Goal: Information Seeking & Learning: Learn about a topic

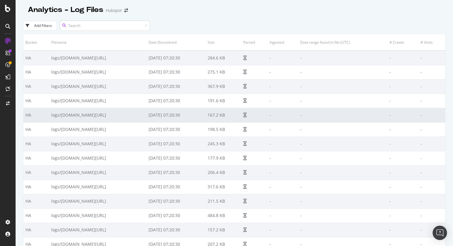
paste input "[DOMAIN_NAME]"
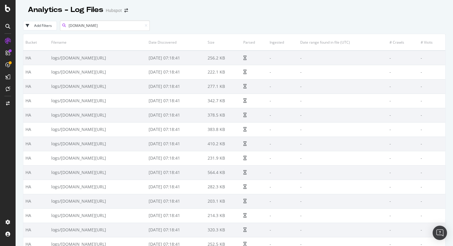
type input "[DOMAIN_NAME]"
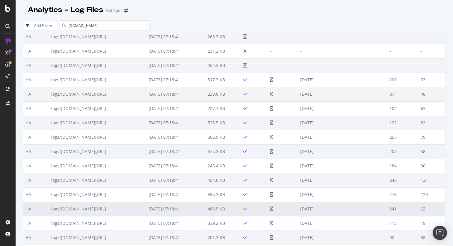
scroll to position [1110, 0]
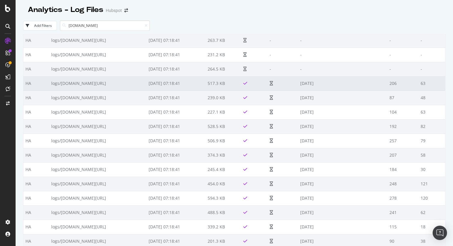
click at [298, 84] on td at bounding box center [282, 83] width 31 height 14
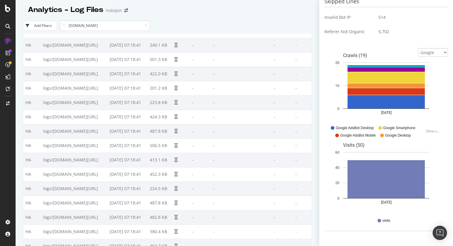
scroll to position [0, 0]
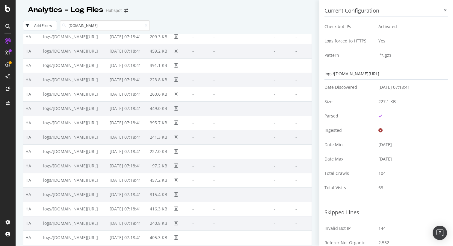
scroll to position [3256, 0]
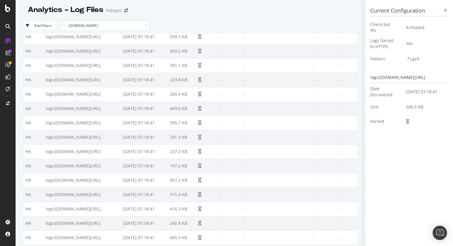
scroll to position [3024, 0]
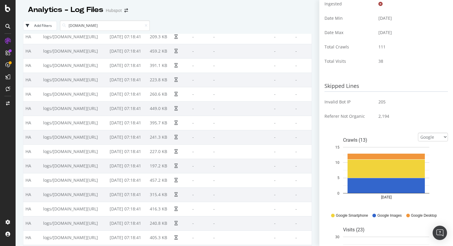
scroll to position [127, 2]
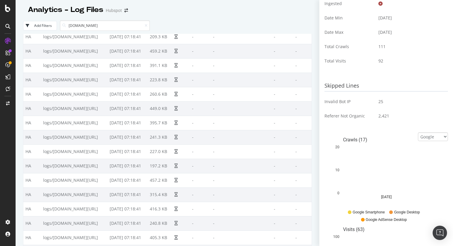
scroll to position [2923, 0]
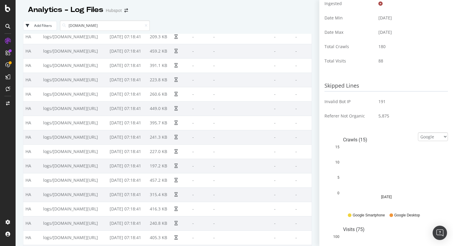
scroll to position [2858, 0]
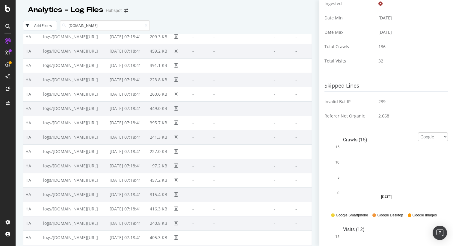
scroll to position [2791, 0]
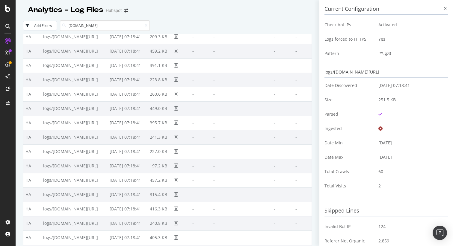
scroll to position [2933, 0]
click at [444, 10] on icon at bounding box center [445, 9] width 3 height 4
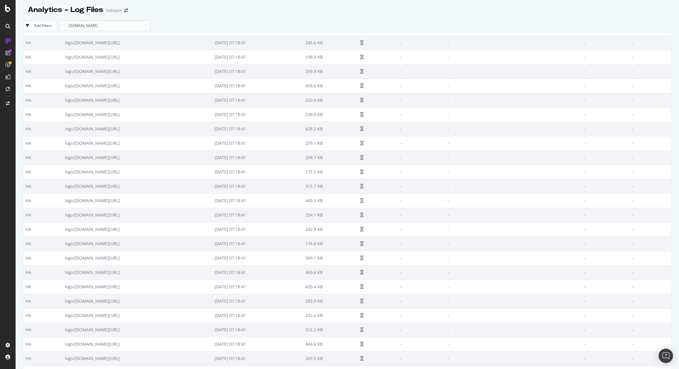
scroll to position [0, 0]
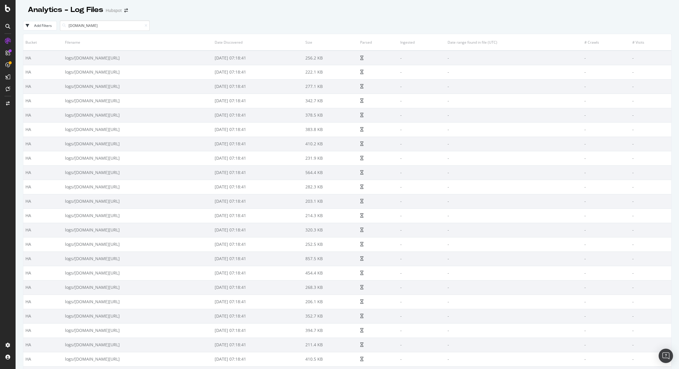
click at [49, 26] on div "Add Filters" at bounding box center [43, 25] width 18 height 5
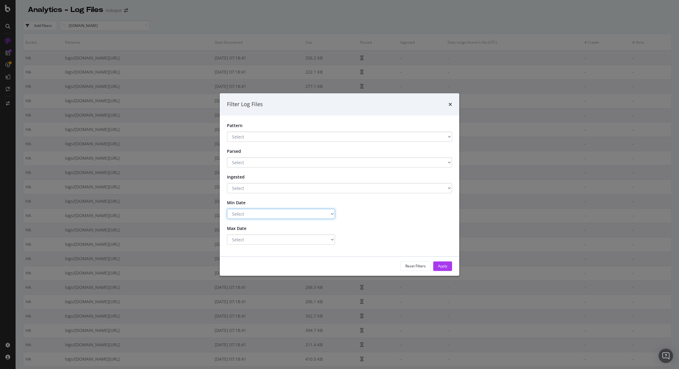
click at [278, 211] on select "Select Greater Than or equals Less Than or equals Equals" at bounding box center [281, 214] width 108 height 10
select select "eq"
click at [227, 209] on select "Select Greater Than or equals Less Than or equals Equals" at bounding box center [281, 214] width 108 height 10
click at [365, 216] on input "[DATE]" at bounding box center [398, 214] width 108 height 10
click at [375, 216] on input "[DATE]" at bounding box center [398, 214] width 108 height 10
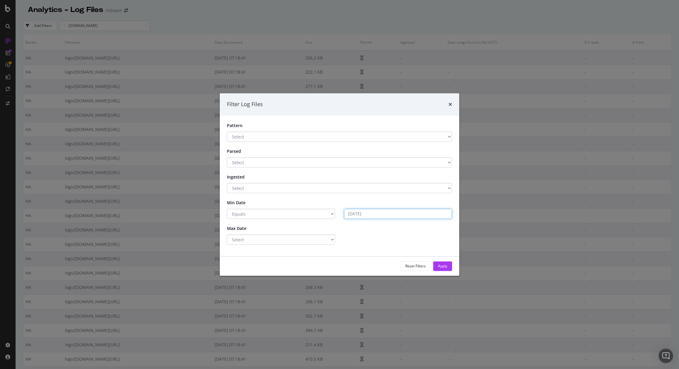
click at [375, 216] on input "[DATE]" at bounding box center [398, 214] width 108 height 10
type input "[DATE]"
click at [376, 214] on input "[DATE]" at bounding box center [398, 214] width 108 height 10
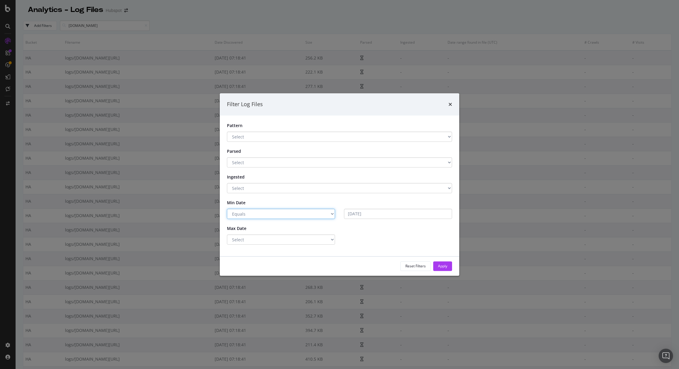
click at [315, 216] on select "Select Greater Than or equals Less Than or equals Equals" at bounding box center [281, 214] width 108 height 10
click at [227, 209] on select "Select Greater Than or equals Less Than or equals Equals" at bounding box center [281, 214] width 108 height 10
click at [298, 213] on select "Select Greater Than or equals Less Than or equals Equals" at bounding box center [281, 214] width 108 height 10
select select "eq"
click at [227, 209] on select "Select Greater Than or equals Less Than or equals Equals" at bounding box center [281, 214] width 108 height 10
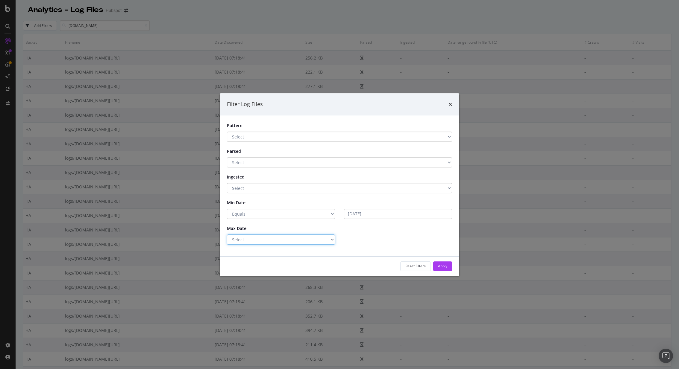
click at [280, 238] on select "Select Greater Than or equals Less Than or equals Equals" at bounding box center [281, 240] width 108 height 10
select select "eq"
click at [227, 235] on select "Select Greater Than or equals Less Than or equals Equals" at bounding box center [281, 240] width 108 height 10
click at [359, 239] on input "[DATE]" at bounding box center [398, 240] width 108 height 10
click at [307, 215] on select "Select Greater Than or equals Less Than or equals Equals" at bounding box center [281, 214] width 108 height 10
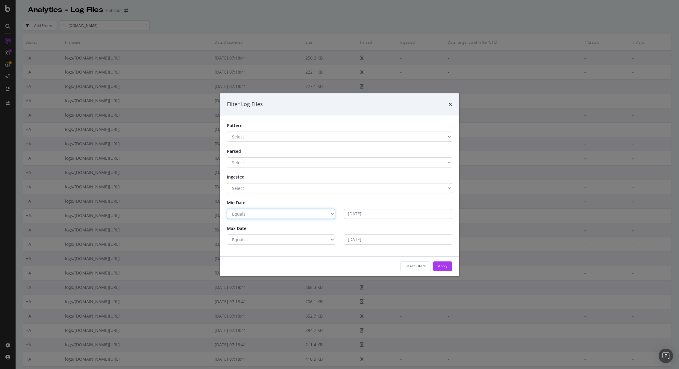
click at [263, 216] on select "Select Greater Than or equals Less Than or equals Equals" at bounding box center [281, 214] width 108 height 10
click at [354, 209] on input "[DATE]" at bounding box center [398, 214] width 108 height 10
click at [356, 217] on input "[DATE]" at bounding box center [398, 214] width 108 height 10
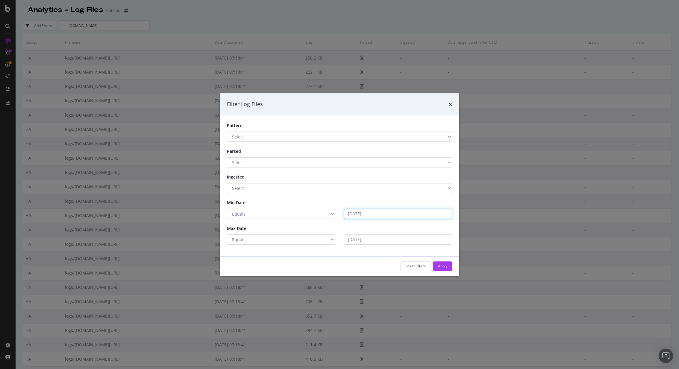
click at [356, 217] on input "[DATE]" at bounding box center [398, 214] width 108 height 10
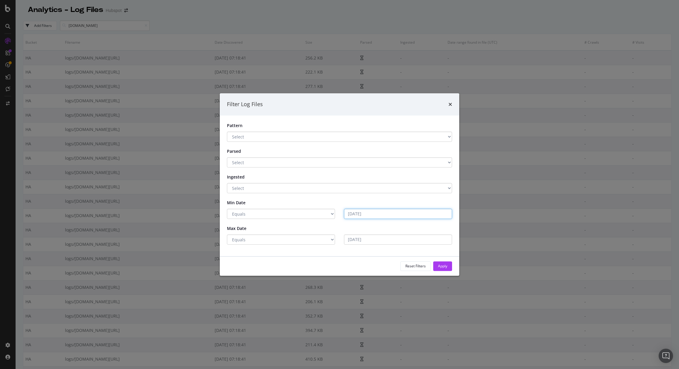
click at [356, 217] on input "[DATE]" at bounding box center [398, 214] width 108 height 10
click at [336, 136] on select "Select \.zip$ .*\.gz$ .*\.csv$ Has a Pattern No Pattern" at bounding box center [339, 137] width 225 height 10
click at [375, 161] on select "Select Yes No" at bounding box center [339, 162] width 225 height 10
select select "false"
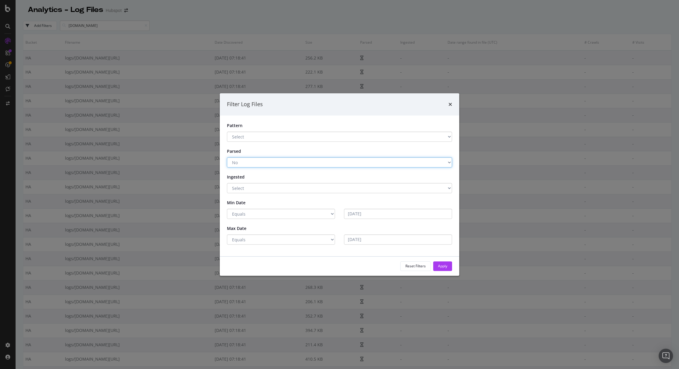
click at [227, 157] on select "Select Yes No" at bounding box center [339, 162] width 225 height 10
click at [297, 188] on select "Select Yes No" at bounding box center [339, 188] width 225 height 10
select select "false"
click at [227, 183] on select "Select Yes No" at bounding box center [339, 188] width 225 height 10
click at [293, 210] on select "Select Greater Than or equals Less Than or equals Equals" at bounding box center [281, 214] width 108 height 10
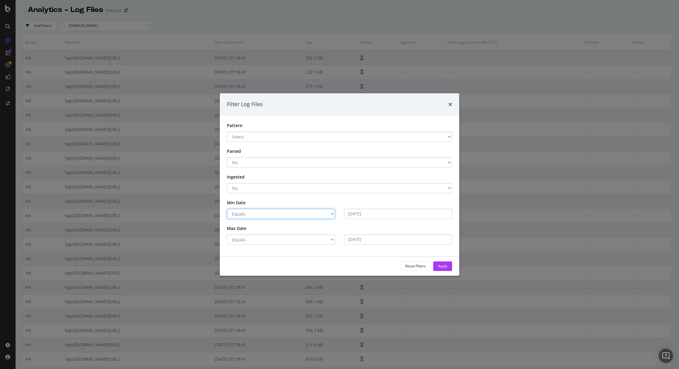
click at [227, 209] on select "Select Greater Than or equals Less Than or equals Equals" at bounding box center [281, 214] width 108 height 10
click at [381, 212] on input "[DATE]" at bounding box center [398, 214] width 108 height 10
click at [379, 212] on input "[DATE]" at bounding box center [398, 214] width 108 height 10
type input "[DATE]"
click at [374, 237] on input "[DATE]" at bounding box center [398, 240] width 108 height 10
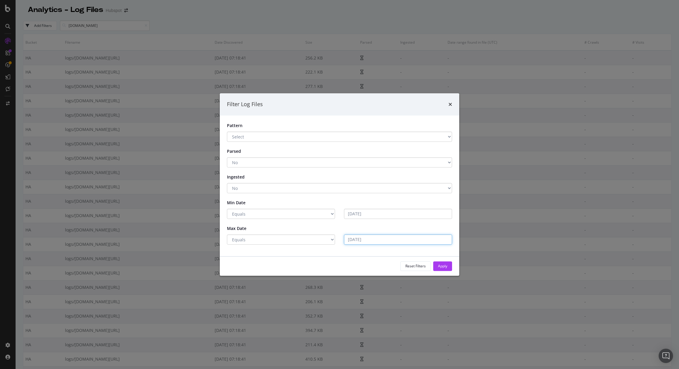
click at [374, 239] on input "[DATE]" at bounding box center [398, 240] width 108 height 10
click at [374, 236] on input "[DATE]" at bounding box center [398, 240] width 108 height 10
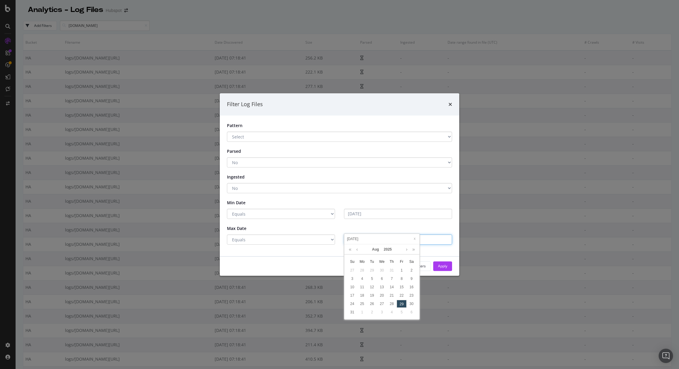
click at [374, 236] on input "[DATE]" at bounding box center [398, 240] width 108 height 10
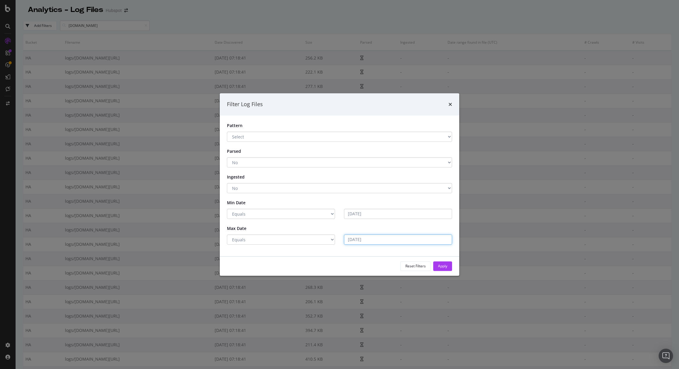
click at [374, 236] on input "[DATE]" at bounding box center [398, 240] width 108 height 10
click at [338, 138] on select "Select \.zip$ .*\.gz$ .*\.csv$ Has a Pattern No Pattern" at bounding box center [339, 137] width 225 height 10
select select "92afcc4b-35d4-4fcc-adc3-b16862a167f7"
click at [227, 132] on select "Select \.zip$ .*\.gz$ .*\.csv$ Has a Pattern No Pattern" at bounding box center [339, 137] width 225 height 10
click at [370, 218] on input "[DATE]" at bounding box center [398, 214] width 108 height 10
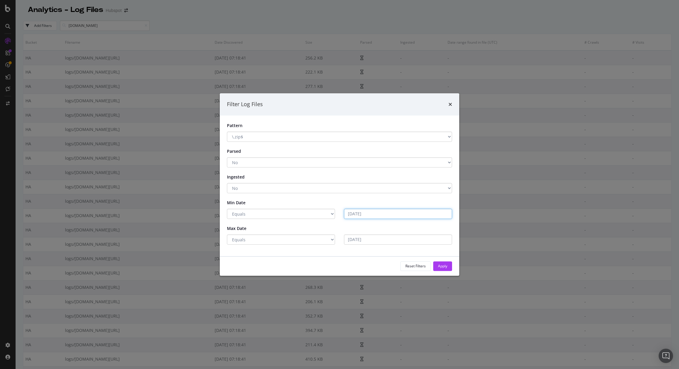
click at [370, 218] on input "[DATE]" at bounding box center [398, 214] width 108 height 10
click at [449, 104] on icon "times" at bounding box center [450, 104] width 4 height 5
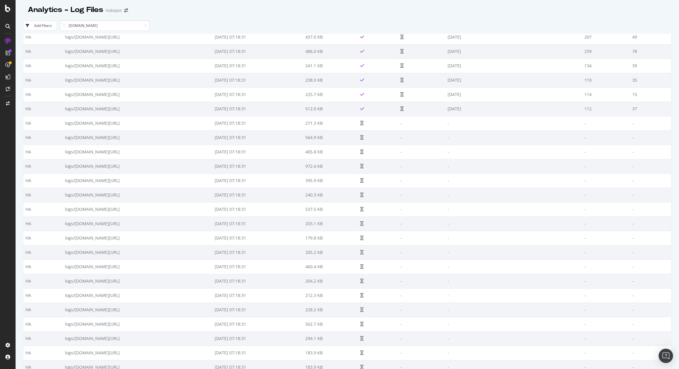
scroll to position [28720, 0]
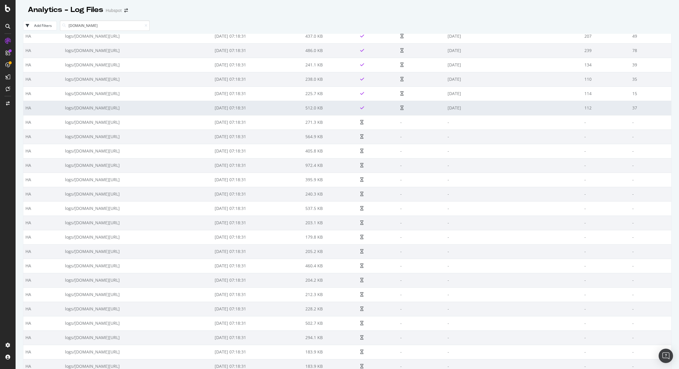
click at [452, 106] on td "[DATE]" at bounding box center [513, 108] width 137 height 14
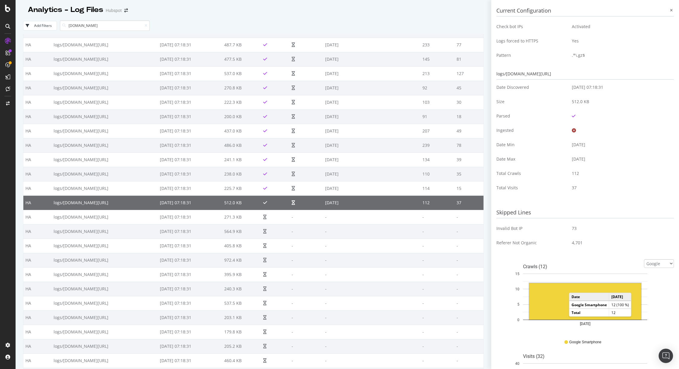
scroll to position [28603, 0]
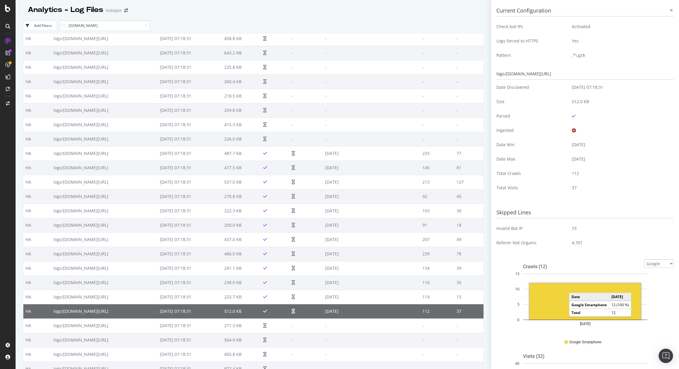
scroll to position [28655, 0]
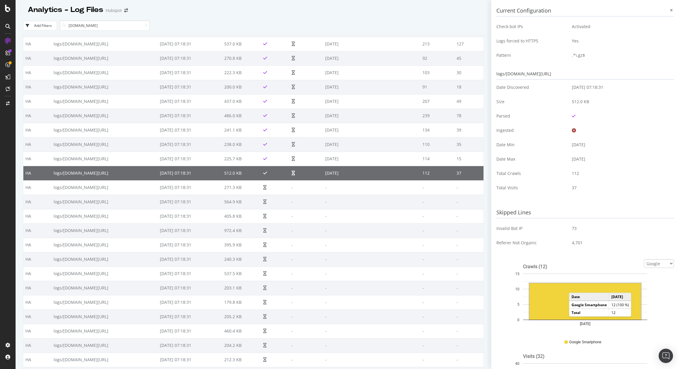
click at [222, 170] on td "[DATE] 07:18:31" at bounding box center [190, 173] width 64 height 14
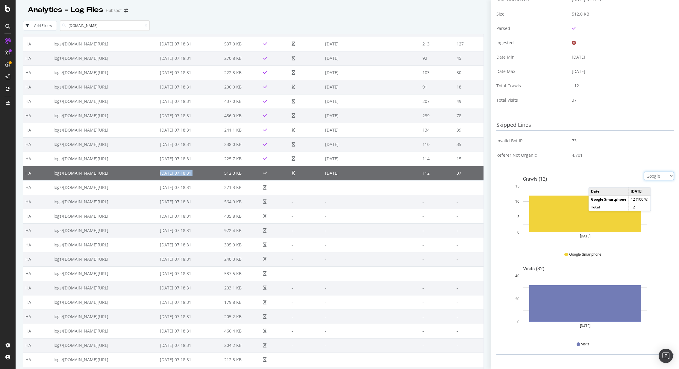
click at [452, 175] on select "Google Bing OpenAI Other AI Bots" at bounding box center [659, 176] width 30 height 9
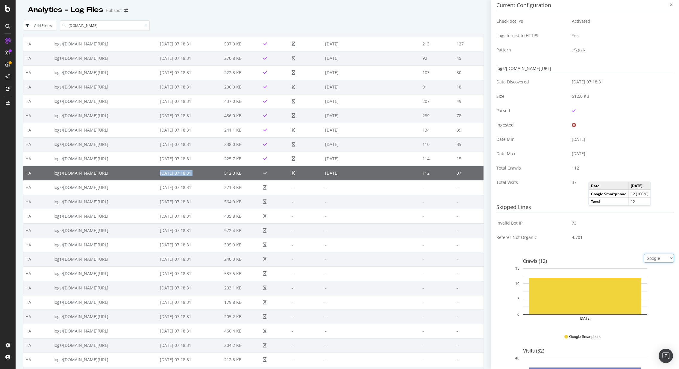
scroll to position [0, 0]
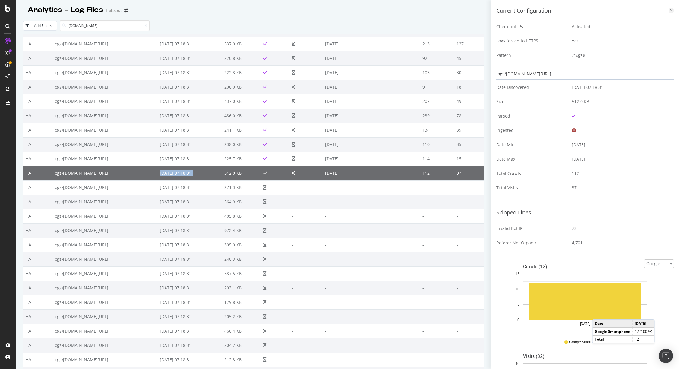
click at [452, 9] on icon at bounding box center [671, 11] width 3 height 4
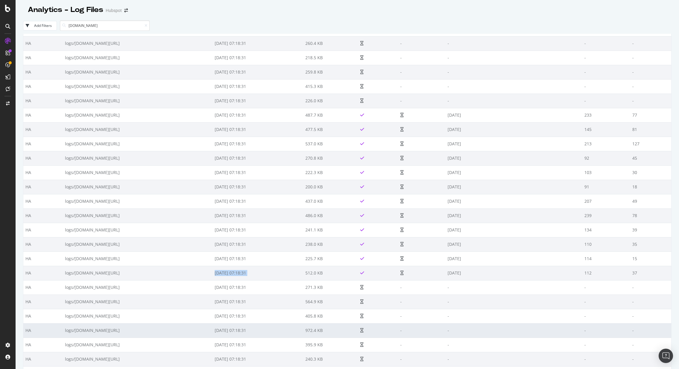
scroll to position [28554, 0]
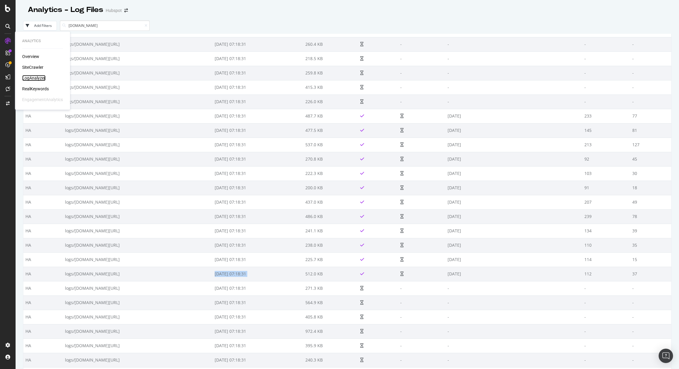
click at [40, 76] on div "LogAnalyzer" at bounding box center [33, 78] width 23 height 6
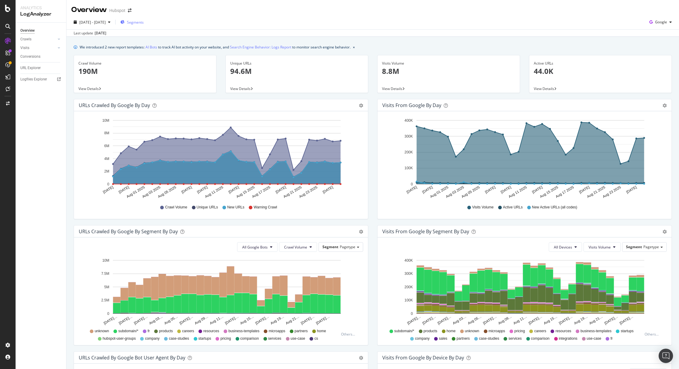
click at [144, 23] on span "Segments" at bounding box center [135, 22] width 17 height 5
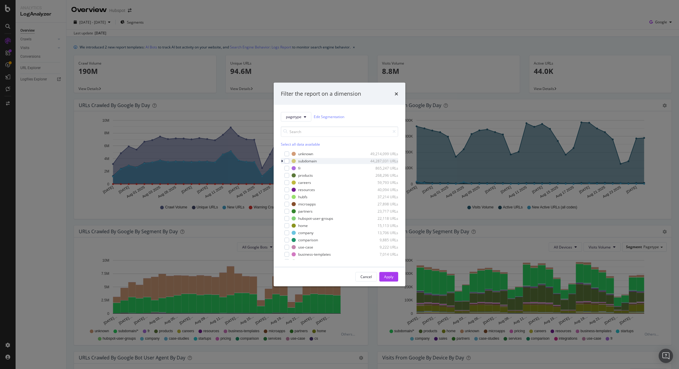
click at [284, 162] on div "modal" at bounding box center [283, 161] width 4 height 6
click at [290, 166] on div "modal" at bounding box center [290, 168] width 5 height 5
click at [394, 246] on button "Apply" at bounding box center [388, 277] width 19 height 10
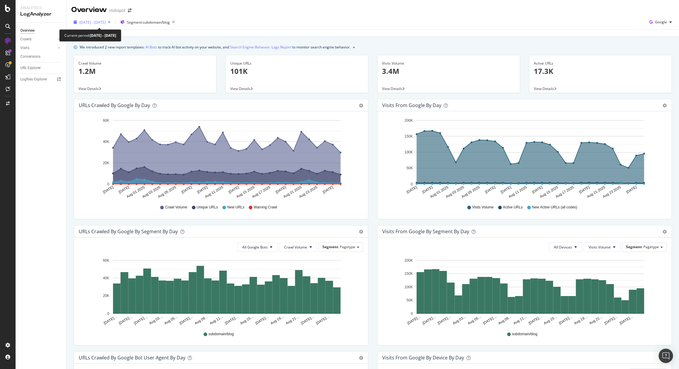
click at [101, 23] on span "[DATE] - [DATE]" at bounding box center [92, 22] width 26 height 5
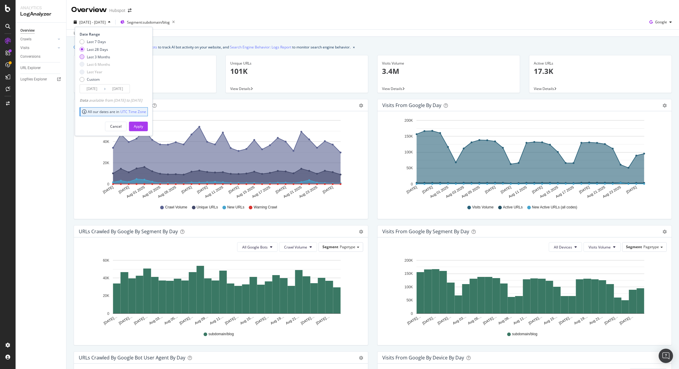
click at [105, 57] on div "Last 3 Months" at bounding box center [98, 56] width 23 height 5
type input "[DATE]"
click at [142, 125] on button "Apply" at bounding box center [138, 127] width 19 height 10
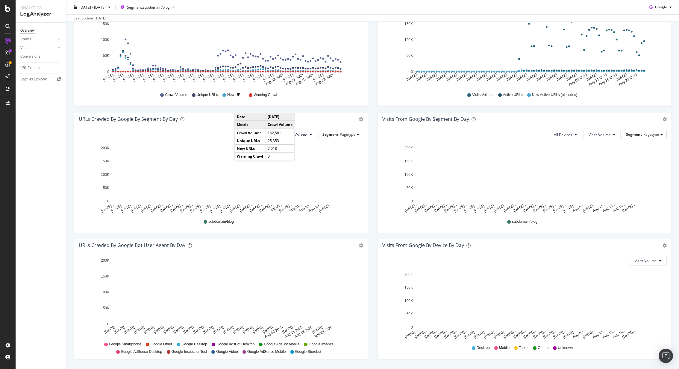
scroll to position [129, 0]
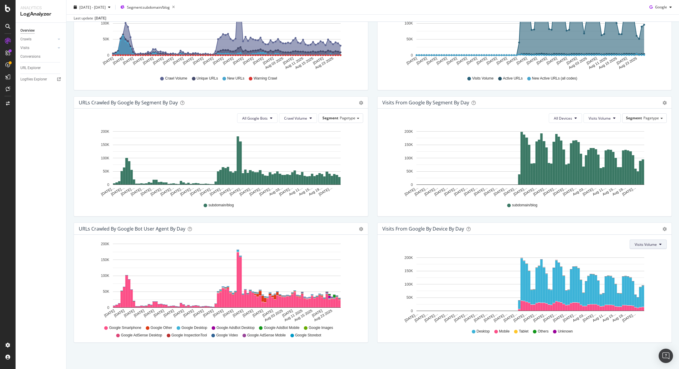
click at [452, 245] on span "Visits Volume" at bounding box center [646, 244] width 22 height 5
click at [452, 246] on div "Visits Volume" at bounding box center [524, 245] width 284 height 10
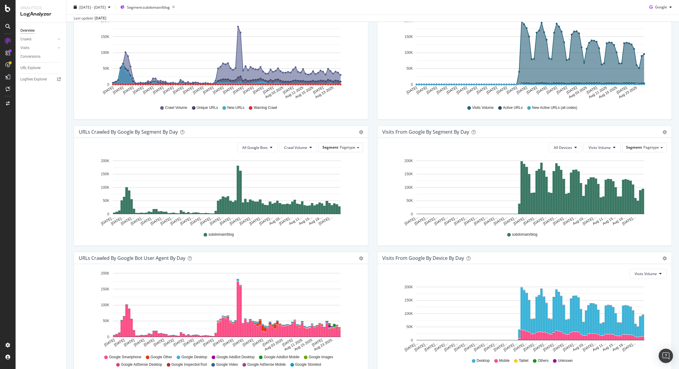
scroll to position [95, 0]
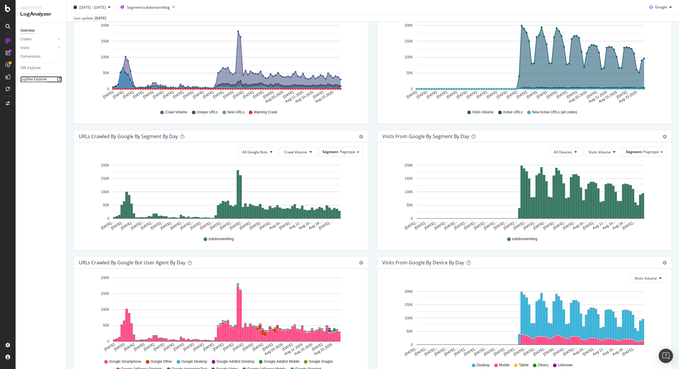
click at [42, 78] on div "Logfiles Explorer" at bounding box center [33, 79] width 27 height 6
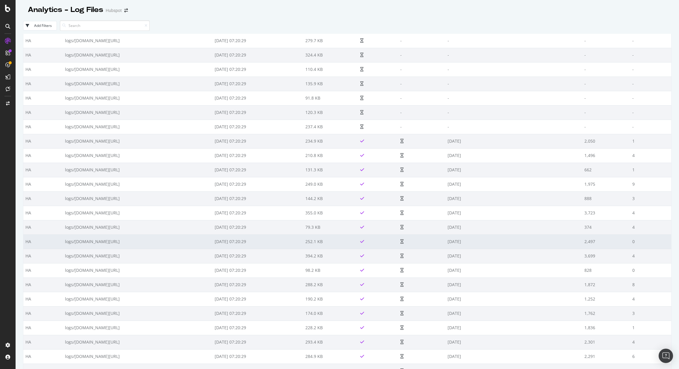
scroll to position [4028, 0]
